Goal: Task Accomplishment & Management: Manage account settings

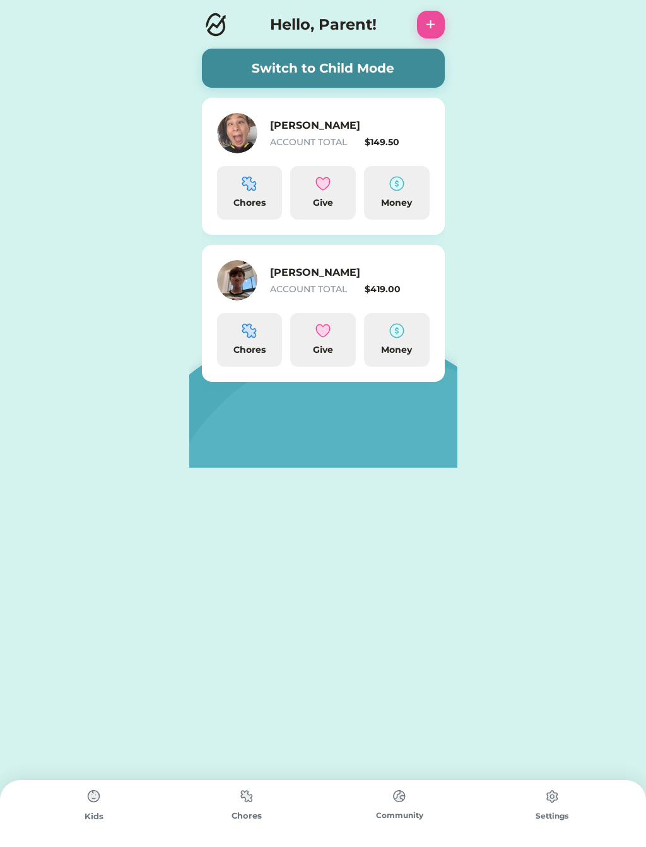
click at [393, 189] on img at bounding box center [396, 183] width 15 height 15
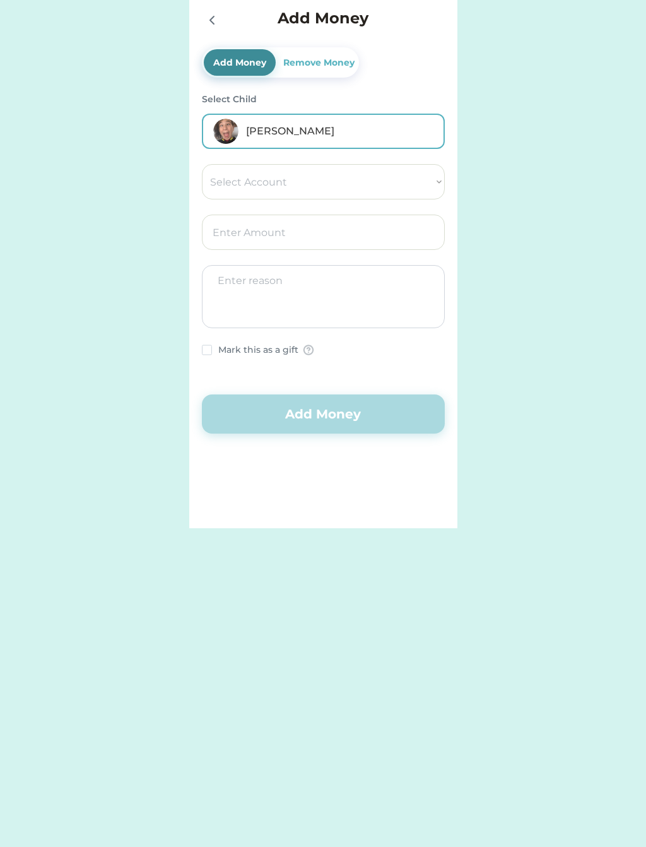
click at [262, 184] on select "Select Account Give Spend Save" at bounding box center [323, 181] width 243 height 35
select select ""1348695171700984260__LOOKUP__1662338892188x486215676091957250""
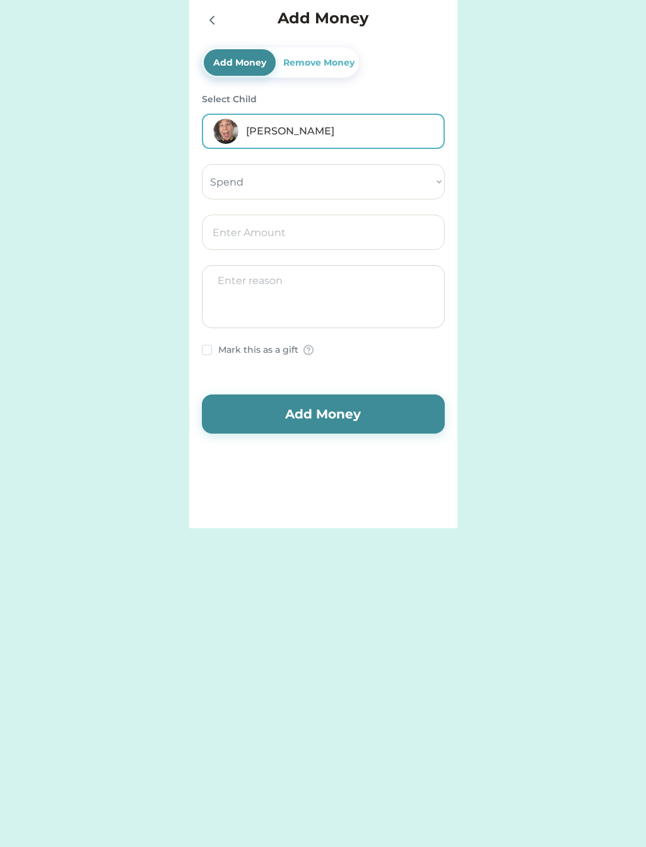
click at [239, 239] on input "input" at bounding box center [323, 232] width 243 height 35
type input "5.00"
click at [343, 410] on button "Add Money" at bounding box center [323, 413] width 243 height 39
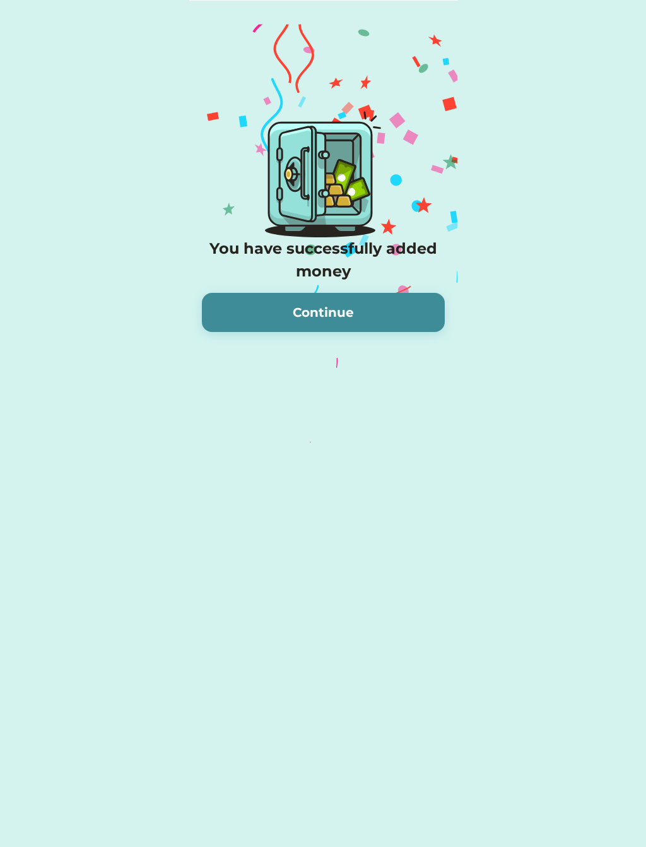
click at [345, 309] on button "Continue" at bounding box center [323, 312] width 243 height 39
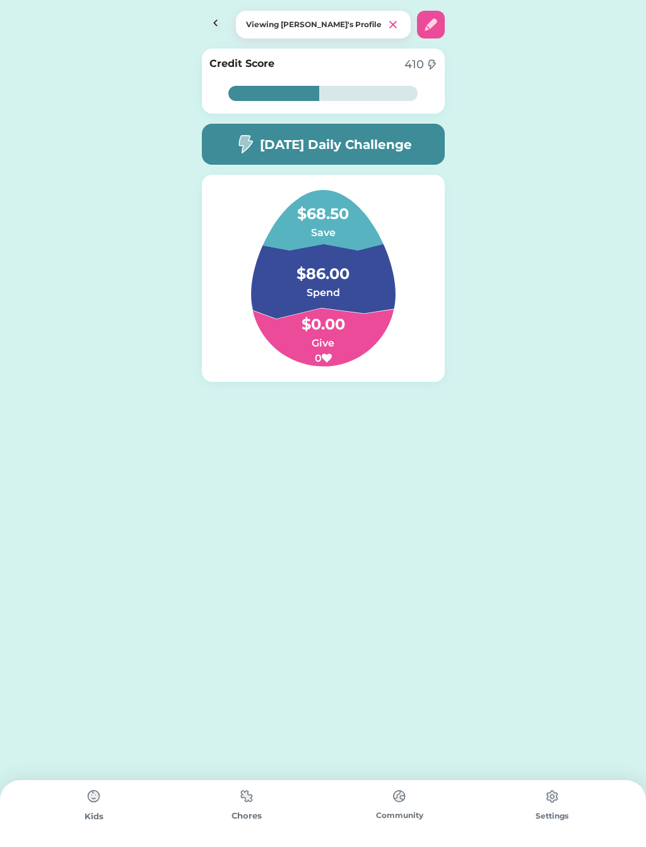
click at [215, 29] on img at bounding box center [216, 25] width 28 height 28
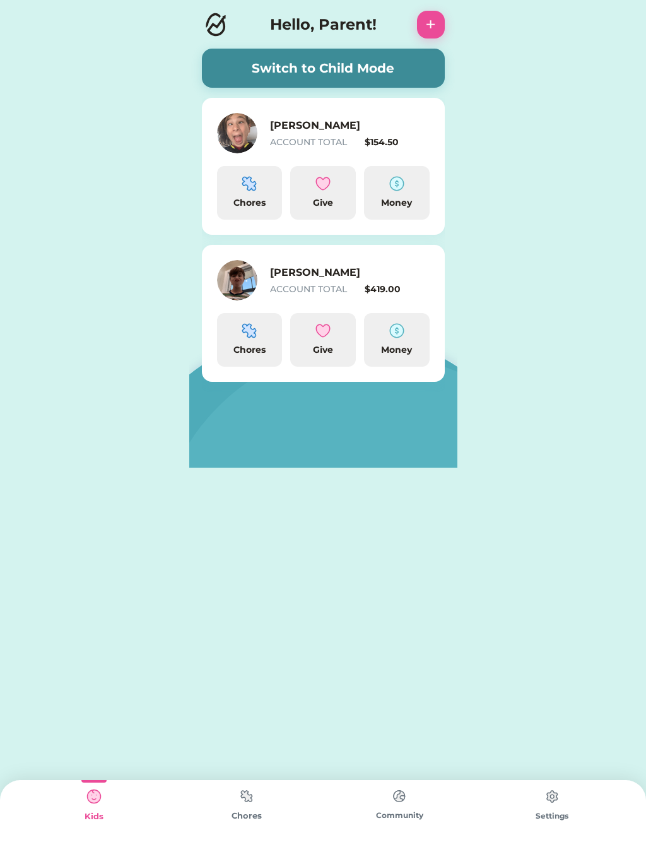
click at [396, 336] on img at bounding box center [396, 330] width 15 height 15
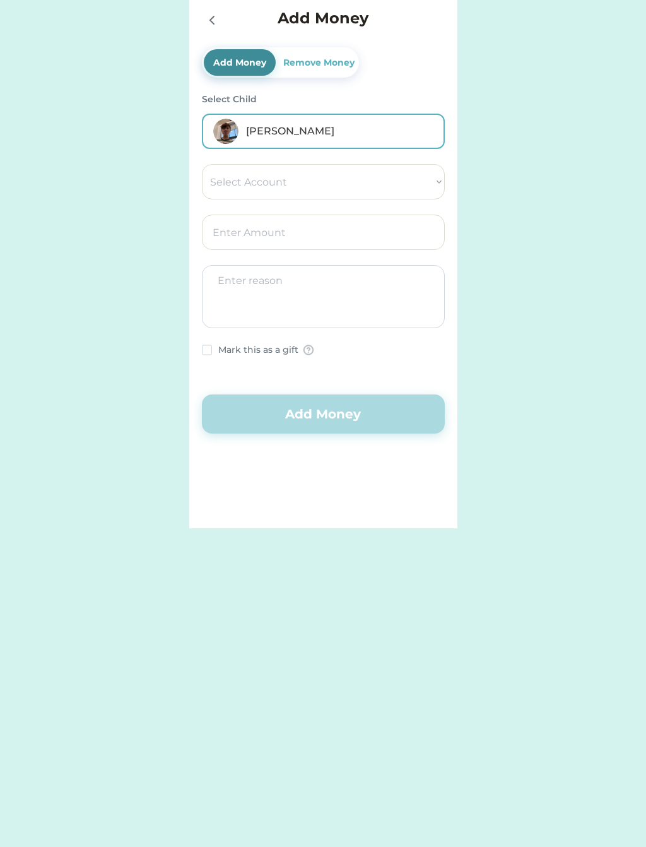
click at [245, 180] on select "Select Account Give Save Spend" at bounding box center [323, 181] width 243 height 35
select select ""1348695171700984260__LOOKUP__1662338918408x766351591269990400""
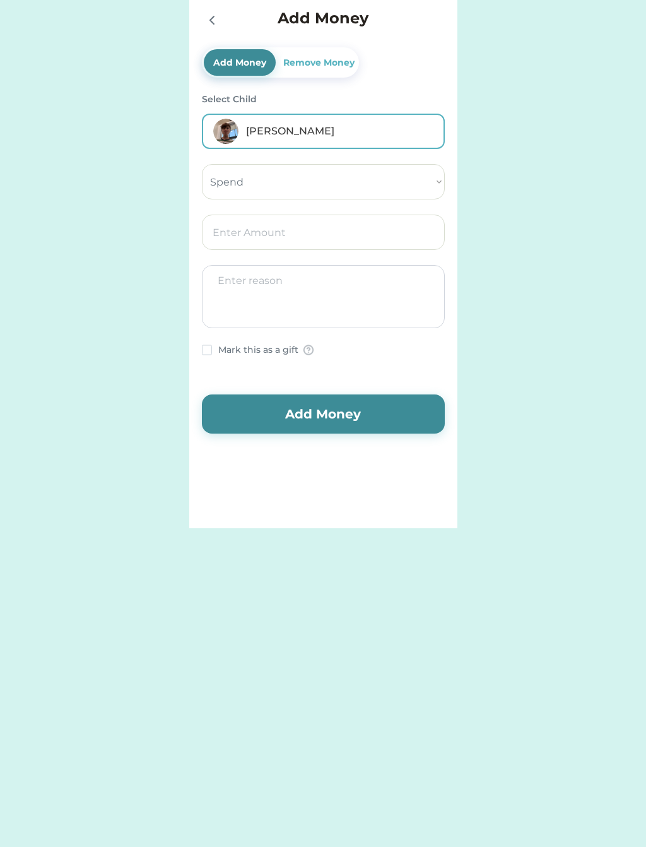
click at [254, 230] on input "input" at bounding box center [323, 232] width 243 height 35
type input "6.00"
click at [360, 420] on button "Add Money" at bounding box center [323, 413] width 243 height 39
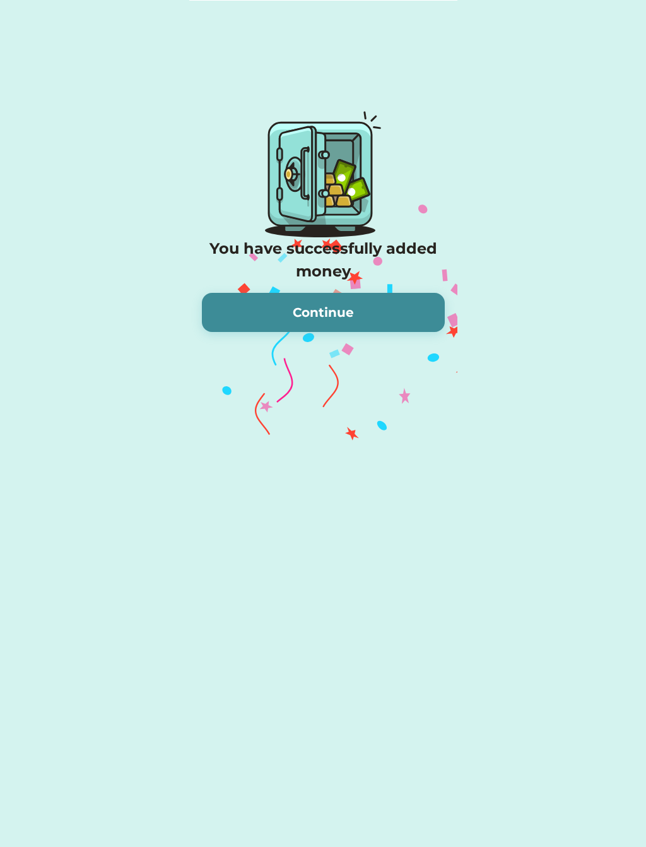
click at [340, 304] on button "Continue" at bounding box center [323, 312] width 243 height 39
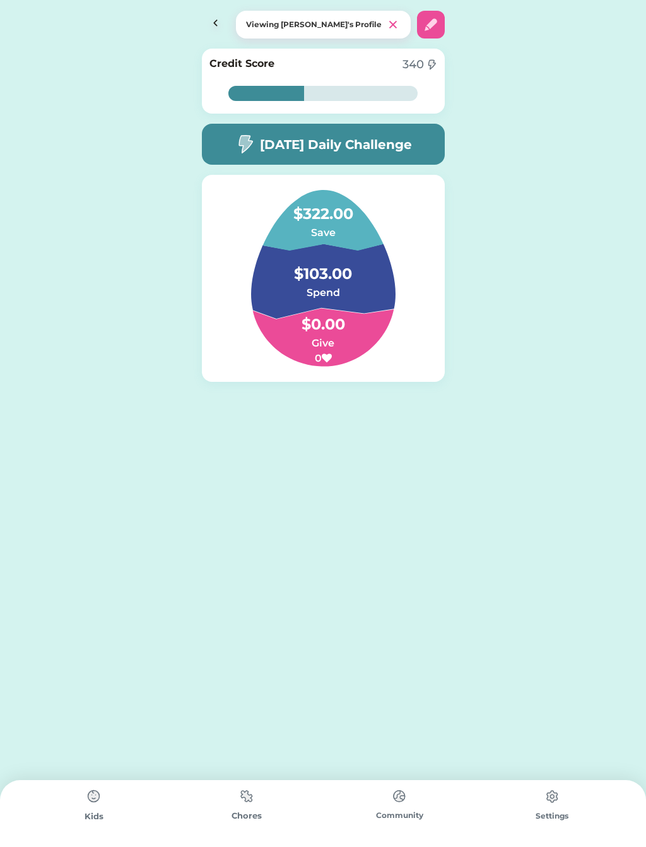
click at [207, 29] on img at bounding box center [216, 25] width 28 height 28
